Goal: Find contact information: Find contact information

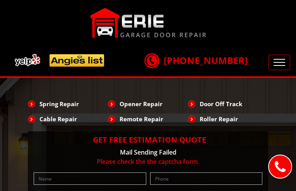
type input "kPqDGwYCpKiEkyJ"
type input "4423846816"
type input "[EMAIL_ADDRESS][DOMAIN_NAME]"
type input "XcGERHDt"
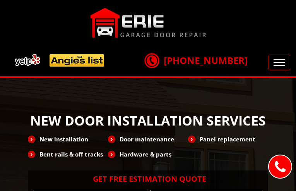
type input "WeIproBh"
type input "4354469221"
type input "[EMAIL_ADDRESS][DOMAIN_NAME]"
type input "XYlJrZqdcbZx"
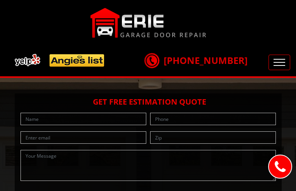
type input "bjYtVHUcP"
type input "8498027860"
type input "[EMAIL_ADDRESS][DOMAIN_NAME]"
type input "LZQOoJYpgEjbBT"
